Goal: Find specific page/section: Find specific page/section

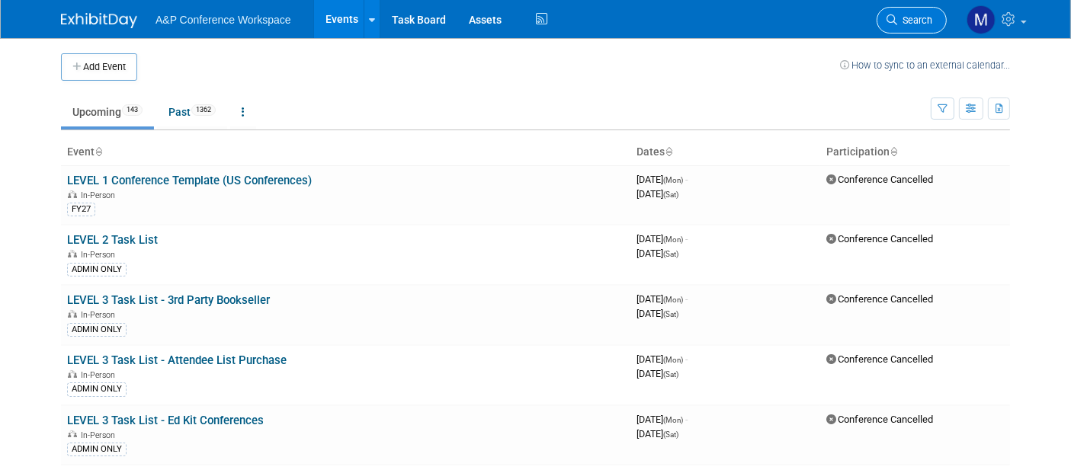
click at [905, 21] on span "Search" at bounding box center [914, 19] width 35 height 11
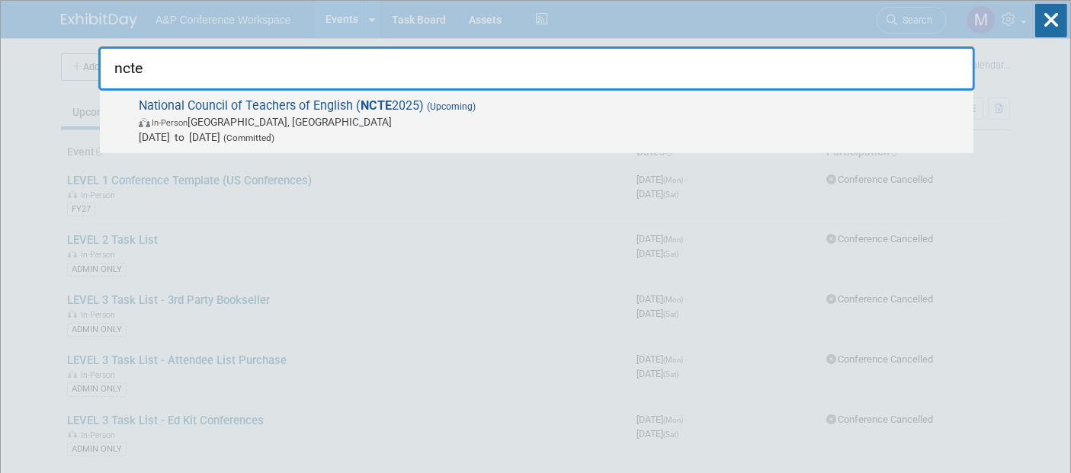
type input "ncte"
click at [287, 101] on span "National Council of Teachers of English ( NCTE 2025) (Upcoming) In-Person [GEOG…" at bounding box center [550, 121] width 832 height 46
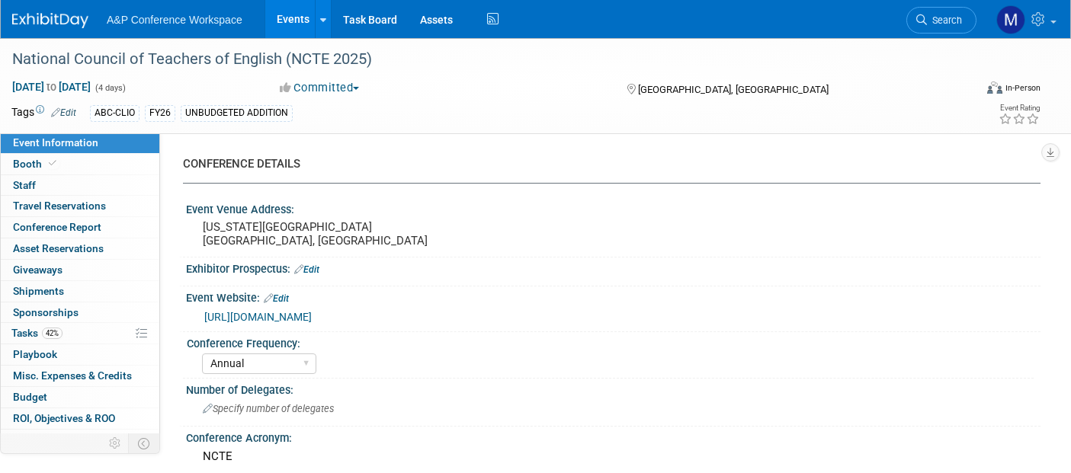
select select "Annual"
select select "Level 2"
select select "In-Person Booth"
select select "Schools"
select select "Bloomsbury Digital Resources"
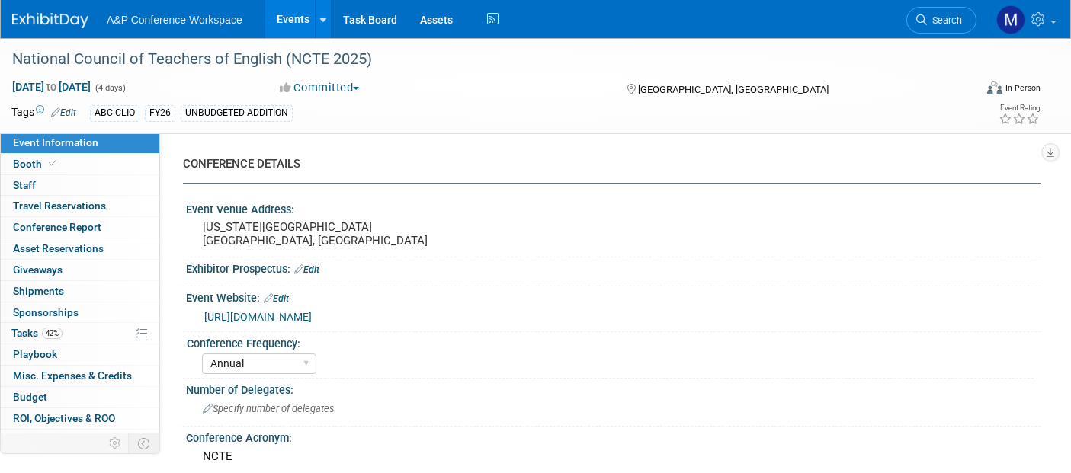
select select "Amanda Oney"
select select "Mark Strong"
select select "Brand/Subject Presence​"
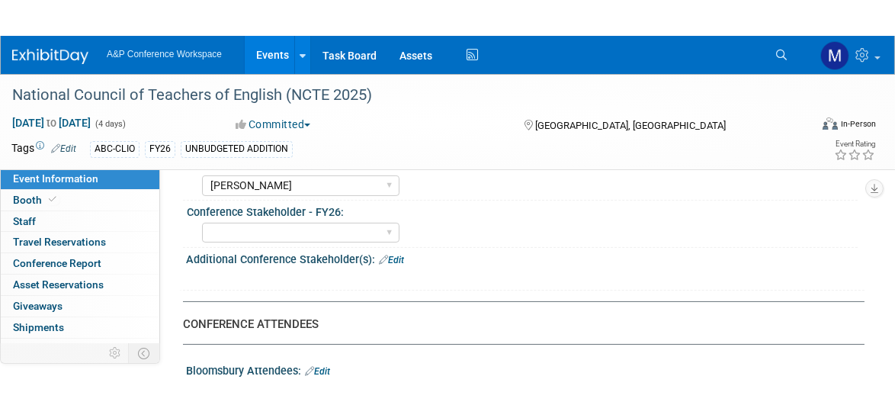
scroll to position [844, 0]
